Goal: Task Accomplishment & Management: Use online tool/utility

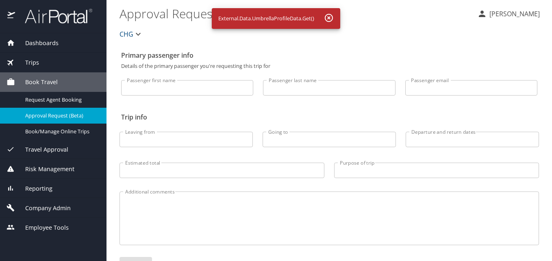
click at [63, 188] on div "Reporting" at bounding box center [52, 188] width 93 height 9
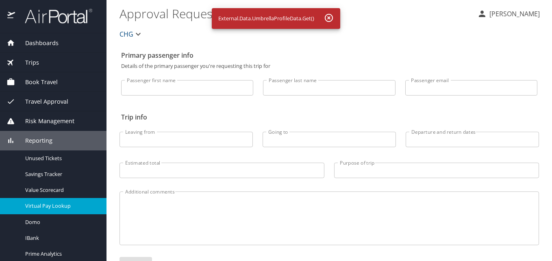
click at [58, 206] on span "Virtual Pay Lookup" at bounding box center [60, 206] width 71 height 8
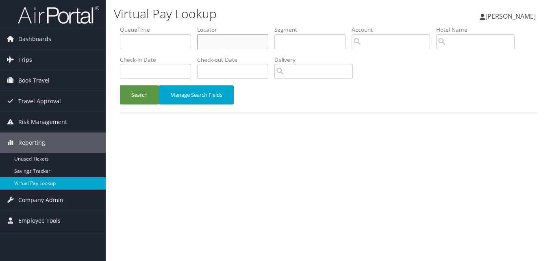
click at [229, 35] on input "text" at bounding box center [232, 41] width 71 height 15
paste input "OPAMPL"
click at [216, 38] on input "OPAMPL" at bounding box center [232, 41] width 71 height 15
type input "OPAMPL"
click at [132, 107] on div "Search Manage Search Fields" at bounding box center [329, 98] width 430 height 27
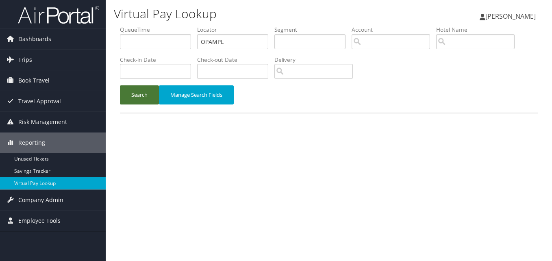
click at [140, 96] on button "Search" at bounding box center [139, 94] width 39 height 19
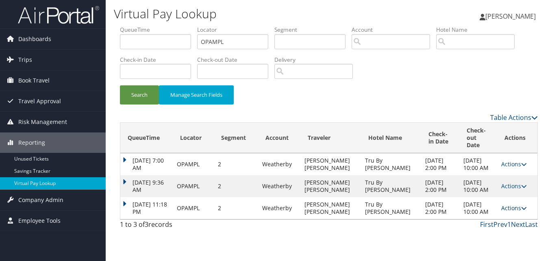
click at [506, 212] on link "Actions" at bounding box center [514, 208] width 26 height 8
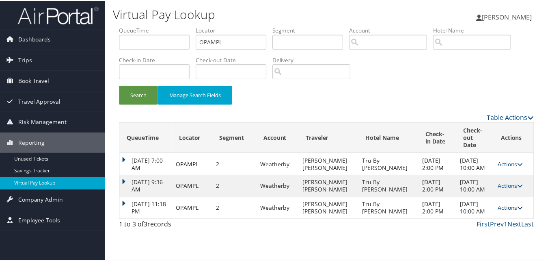
scroll to position [12, 0]
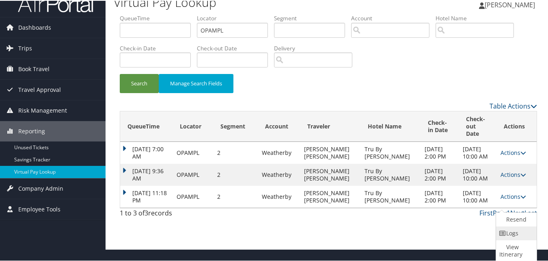
click at [509, 227] on link "Logs" at bounding box center [515, 232] width 39 height 14
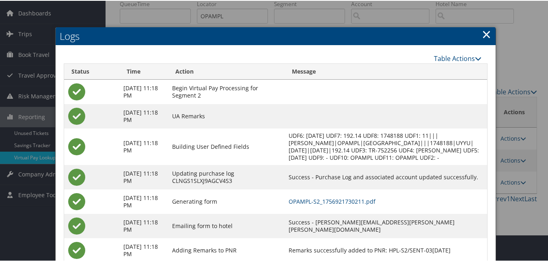
scroll to position [57, 0]
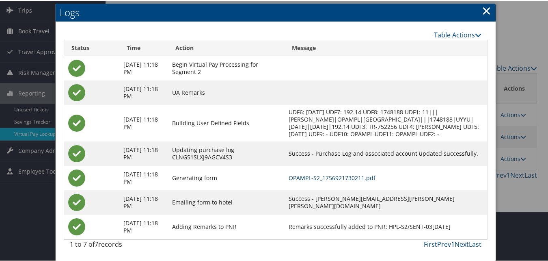
click at [339, 175] on link "OPAMPL-S2_1756921730211.pdf" at bounding box center [332, 177] width 87 height 8
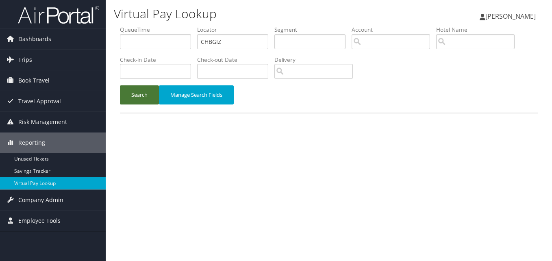
type input "CHBGIZ"
click at [124, 102] on button "Search" at bounding box center [139, 94] width 39 height 19
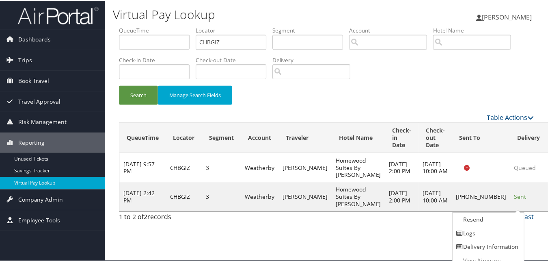
scroll to position [8, 0]
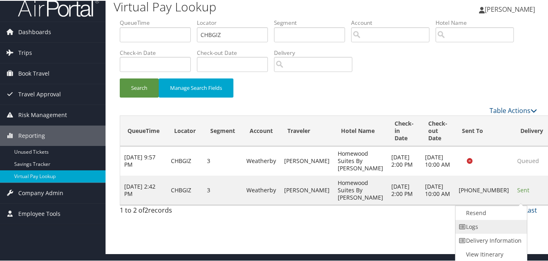
click at [494, 228] on link "Logs" at bounding box center [490, 226] width 69 height 14
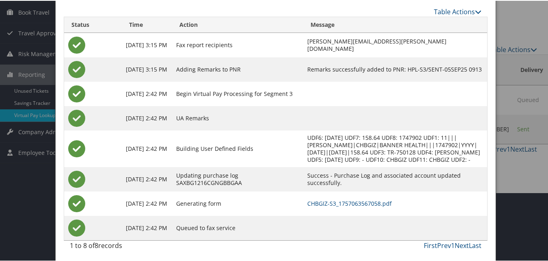
scroll to position [70, 0]
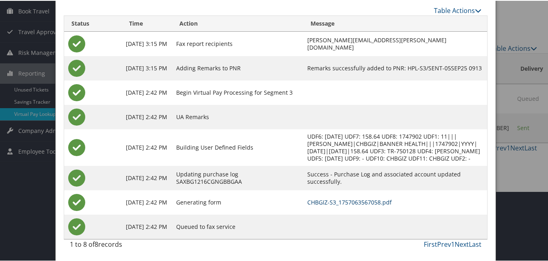
click at [335, 202] on link "CHBGIZ-S3_1757063567058.pdf" at bounding box center [349, 201] width 84 height 8
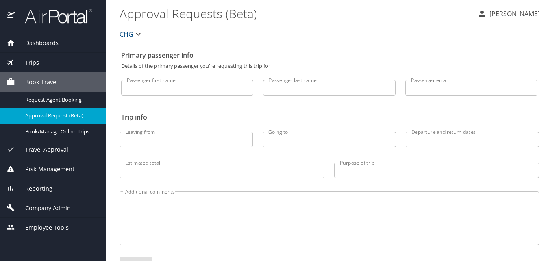
click at [61, 184] on div "Reporting" at bounding box center [52, 188] width 93 height 9
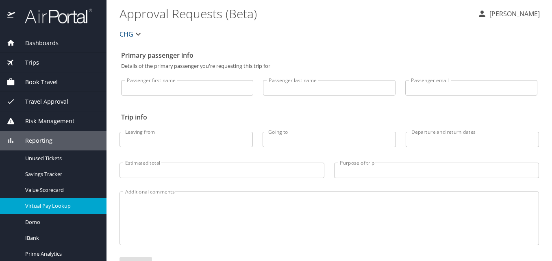
click at [69, 206] on span "Virtual Pay Lookup" at bounding box center [60, 206] width 71 height 8
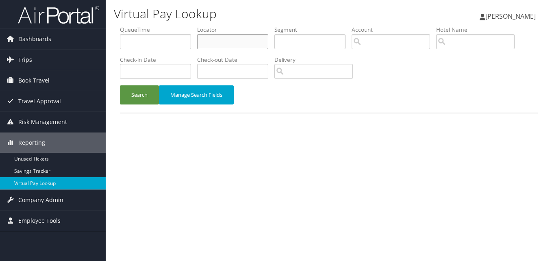
click at [266, 38] on input "text" at bounding box center [232, 41] width 71 height 15
paste input "QTDGNE"
type input "QTDGNE"
click at [152, 95] on button "Search" at bounding box center [139, 94] width 39 height 19
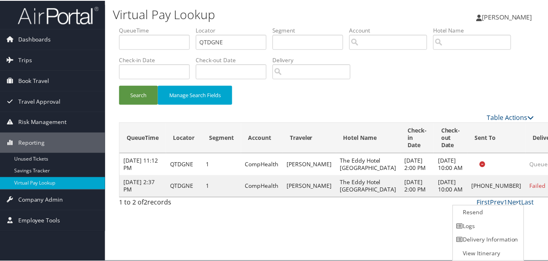
scroll to position [0, 0]
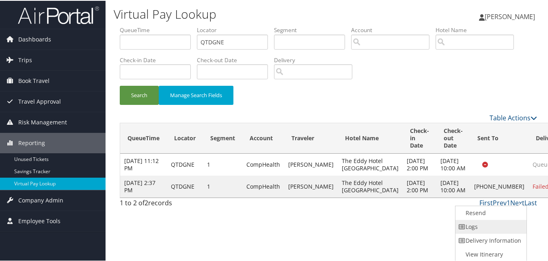
click at [502, 225] on link "Logs" at bounding box center [490, 226] width 69 height 14
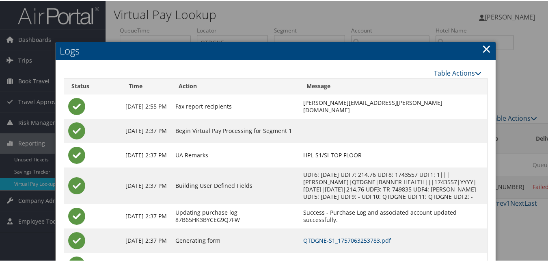
scroll to position [45, 0]
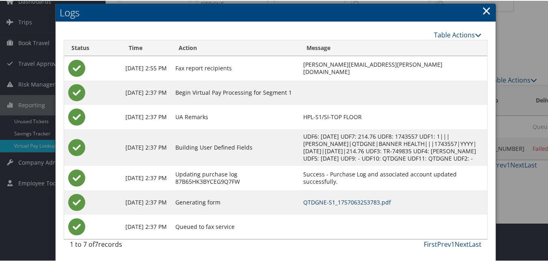
click at [332, 201] on link "QTDGNE-S1_1757063253783.pdf" at bounding box center [347, 201] width 88 height 8
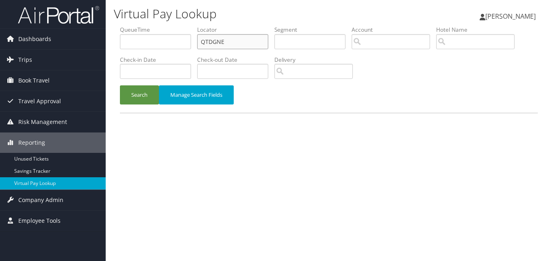
drag, startPoint x: 237, startPoint y: 43, endPoint x: 122, endPoint y: 23, distance: 117.0
click at [122, 23] on div "Virtual Pay Lookup Luke Perry Luke Perry My Settings Travel Agency Contacts Vie…" at bounding box center [329, 130] width 446 height 261
paste input "OSBPX"
type input "OSBPXE"
click at [156, 89] on button "Search" at bounding box center [139, 94] width 39 height 19
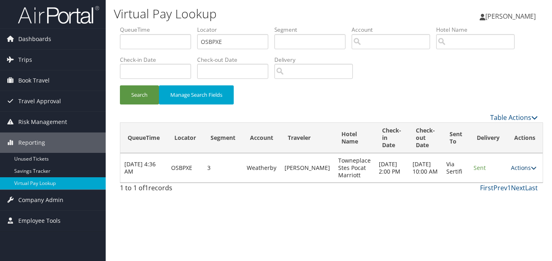
click at [511, 168] on link "Actions" at bounding box center [524, 168] width 26 height 8
click at [501, 193] on link "Logs" at bounding box center [502, 193] width 51 height 14
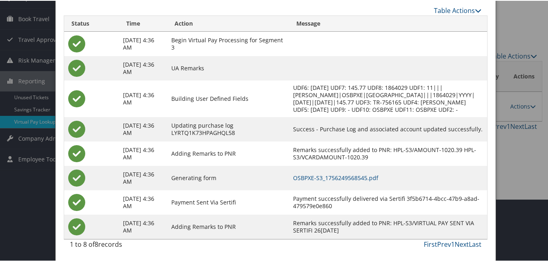
scroll to position [69, 0]
click at [341, 176] on link "OSBPXE-S3_1756249568545.pdf" at bounding box center [335, 177] width 85 height 8
